Goal: Task Accomplishment & Management: Complete application form

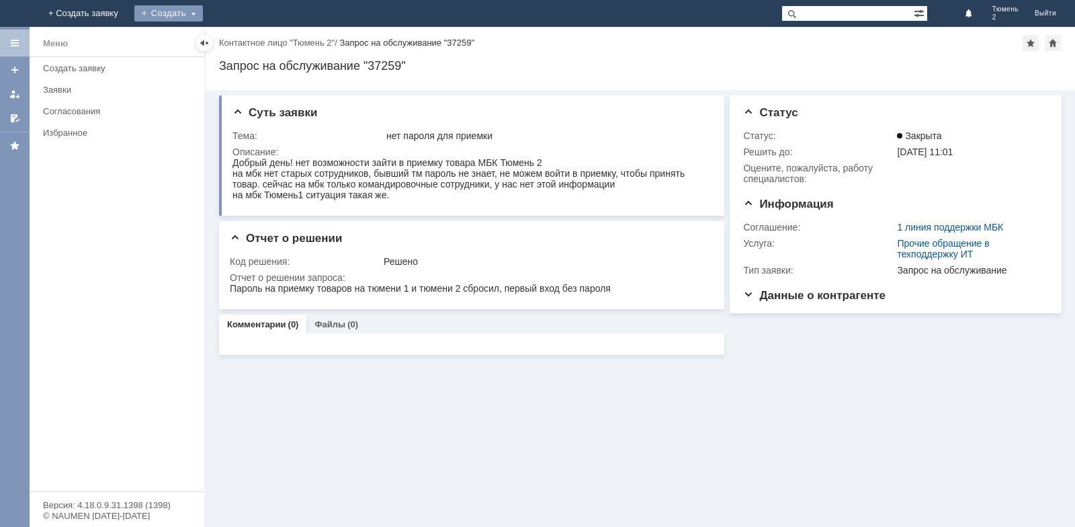
click at [203, 9] on div "Создать" at bounding box center [168, 13] width 69 height 16
click at [239, 42] on link "Заявка" at bounding box center [188, 40] width 102 height 16
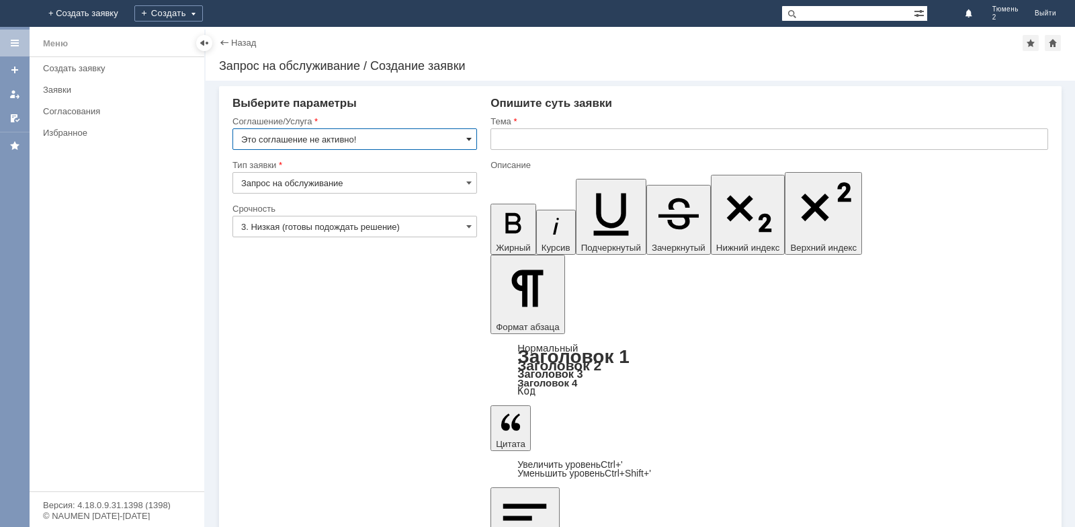
click at [468, 138] on span at bounding box center [468, 139] width 5 height 11
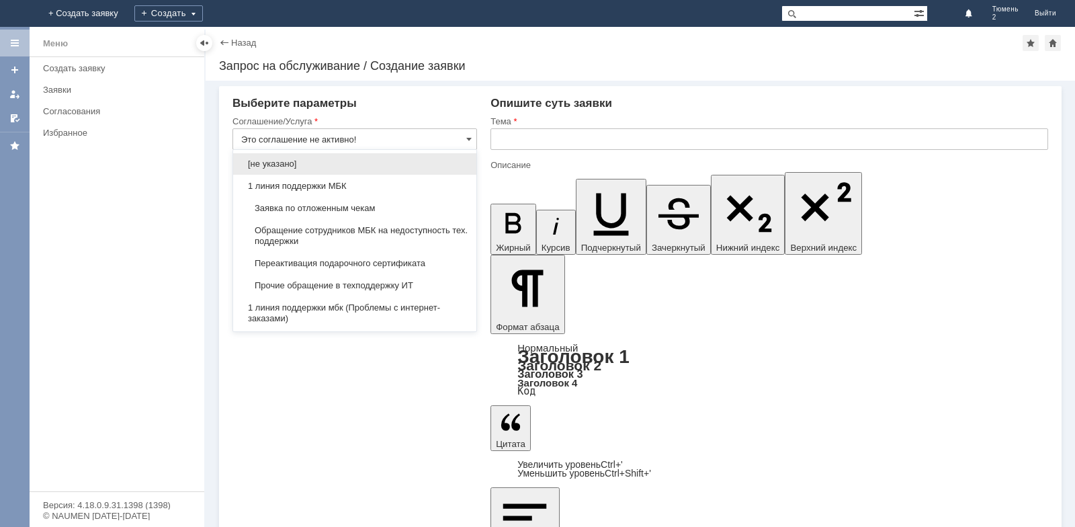
click at [345, 204] on span "Заявка по отложенным чекам" at bounding box center [354, 208] width 227 height 11
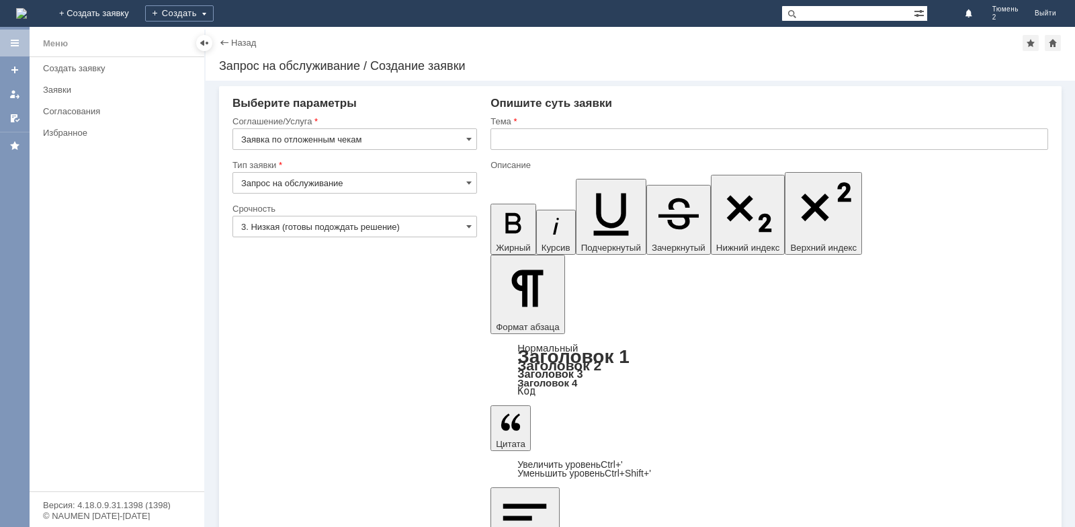
type input "Заявка по отложенным чекам"
click at [509, 140] on input "text" at bounding box center [769, 138] width 558 height 21
type input "Отложенные чеки"
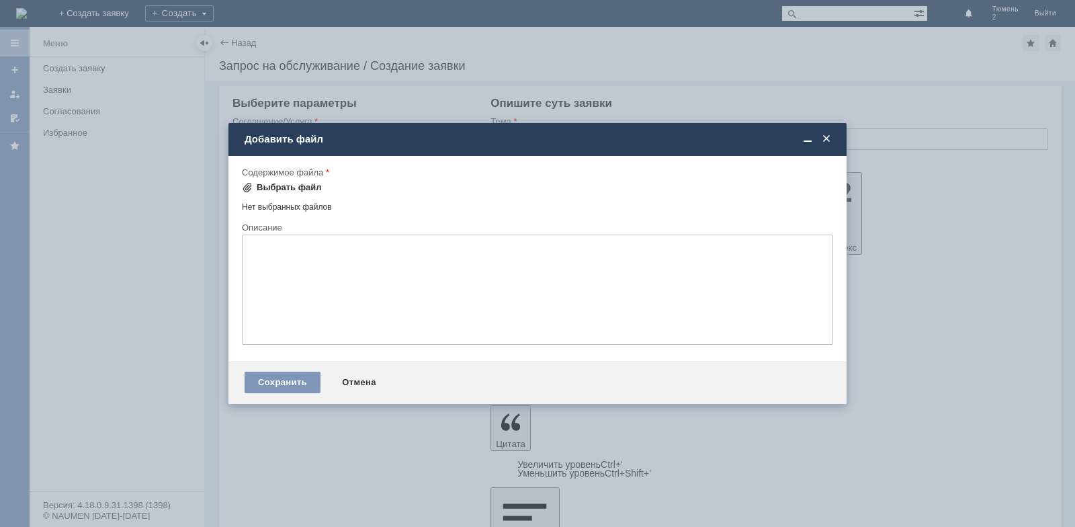
click at [278, 185] on div "Выбрать файл" at bounding box center [289, 187] width 65 height 11
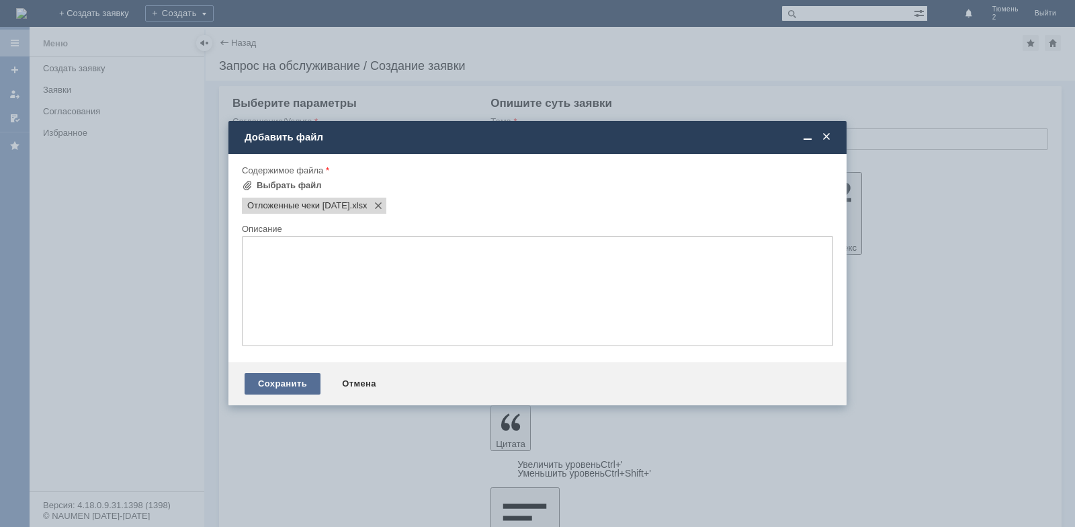
click at [306, 383] on div "Сохранить" at bounding box center [283, 383] width 76 height 21
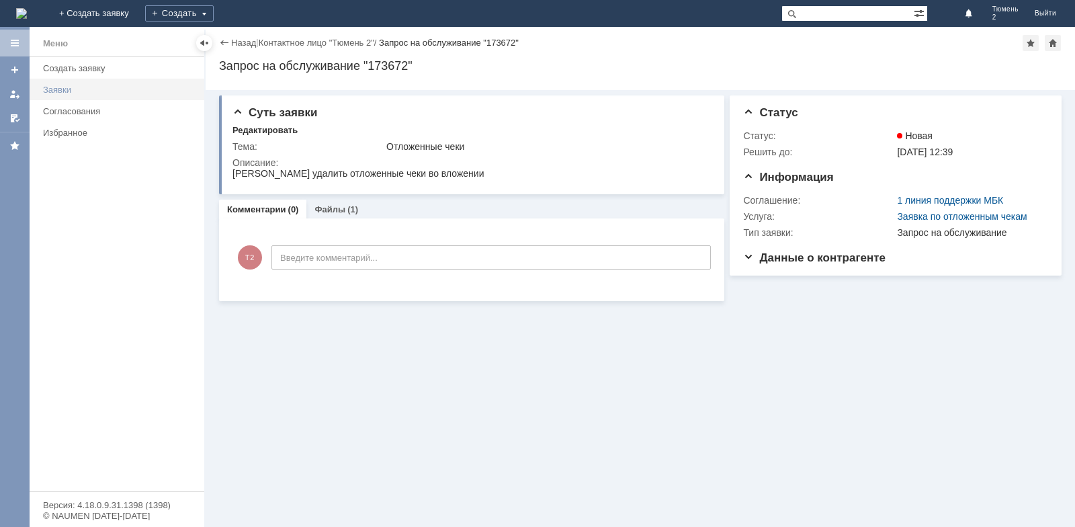
click at [119, 83] on link "Заявки" at bounding box center [120, 89] width 164 height 21
